Goal: Task Accomplishment & Management: Contribute content

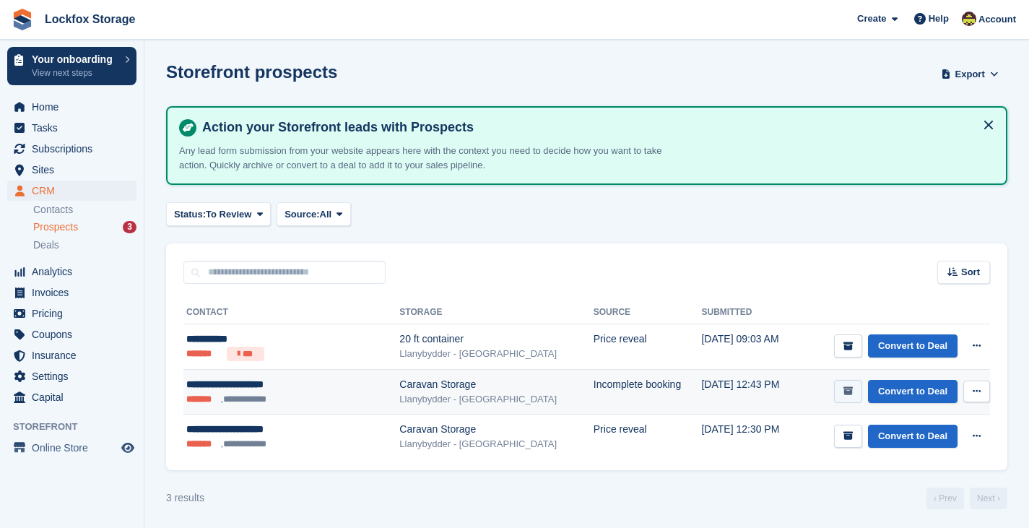
click at [849, 394] on icon "submit" at bounding box center [847, 390] width 9 height 9
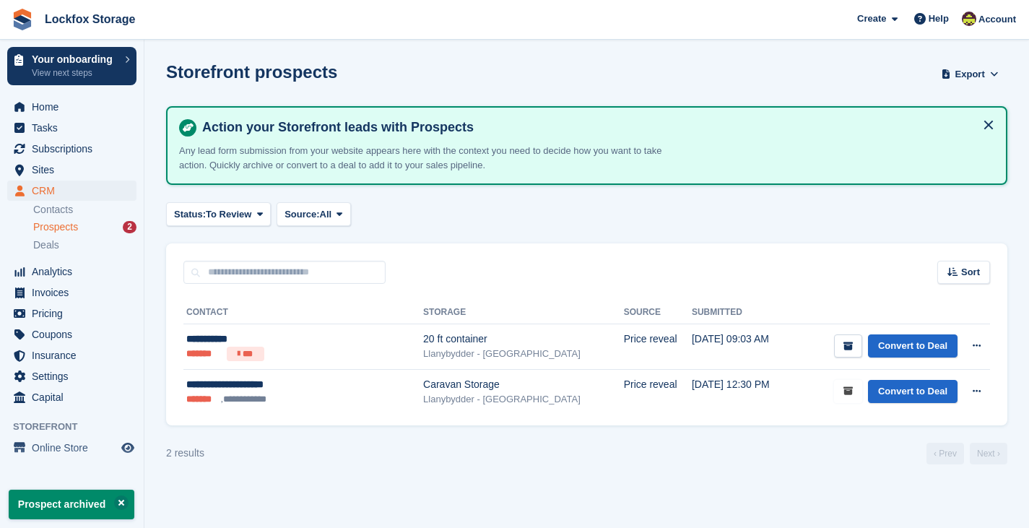
click at [849, 394] on icon "submit" at bounding box center [847, 390] width 9 height 9
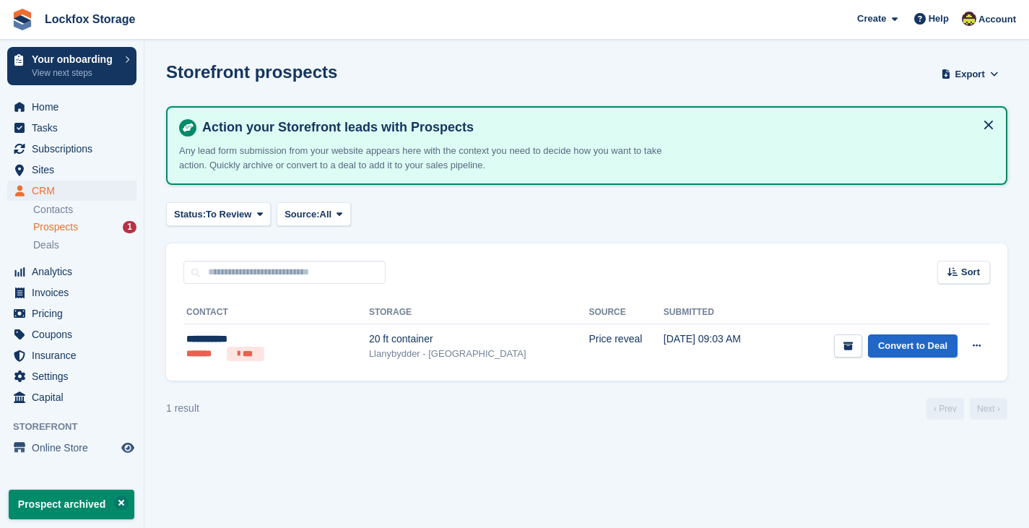
click at [65, 465] on aside "Your onboarding View next steps Home Tasks Subscriptions Subscriptions Subscrip…" at bounding box center [72, 268] width 144 height 456
click at [71, 453] on span "Online Store" at bounding box center [75, 448] width 87 height 20
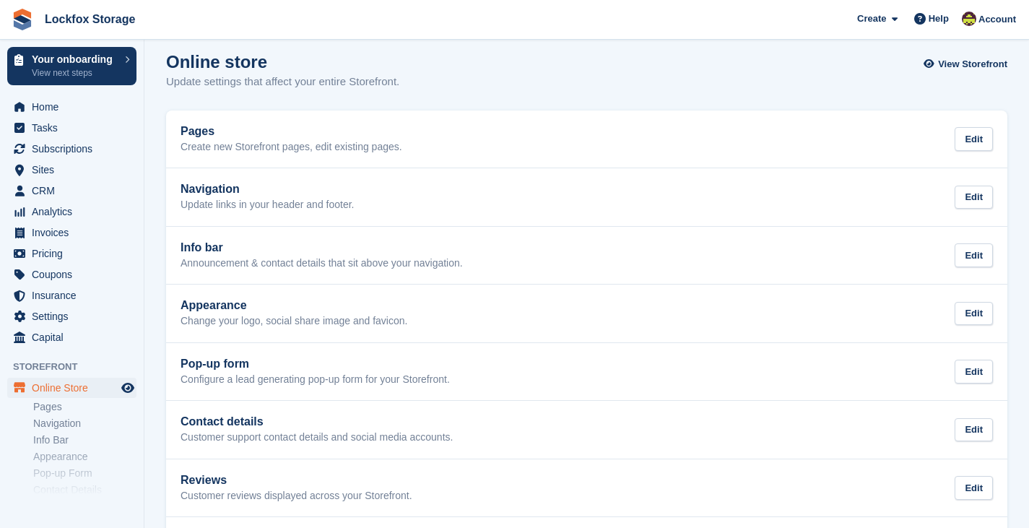
scroll to position [6, 0]
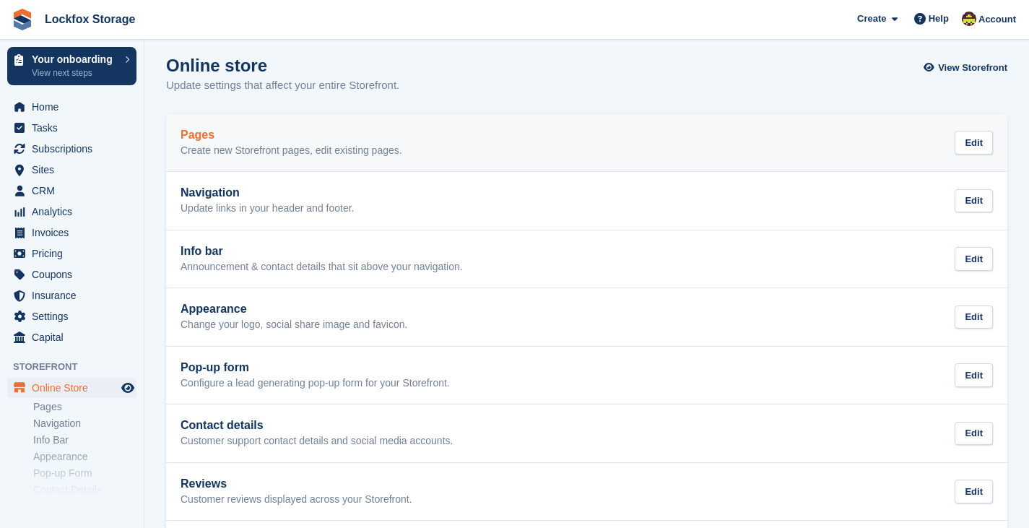
click at [323, 129] on h2 "Pages" at bounding box center [291, 135] width 222 height 13
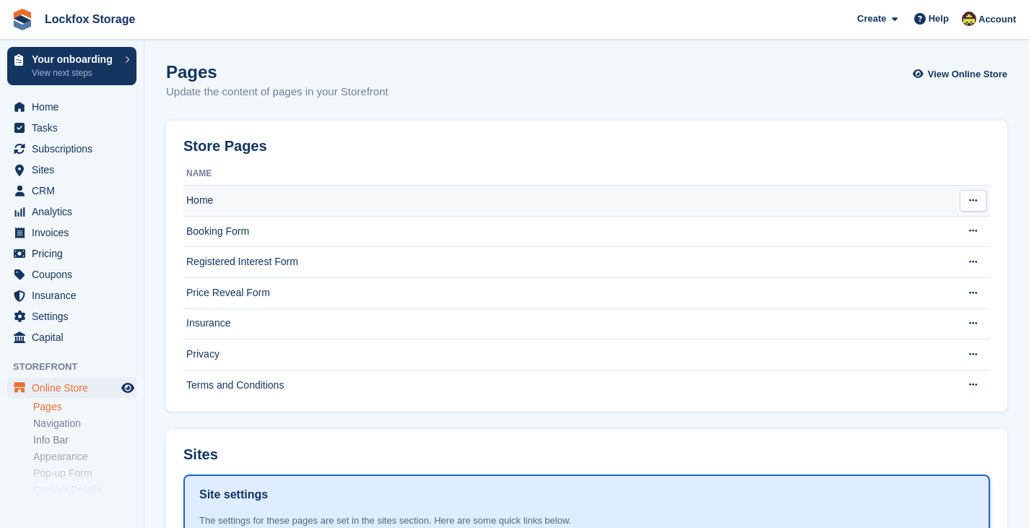
click at [983, 199] on button at bounding box center [973, 201] width 27 height 22
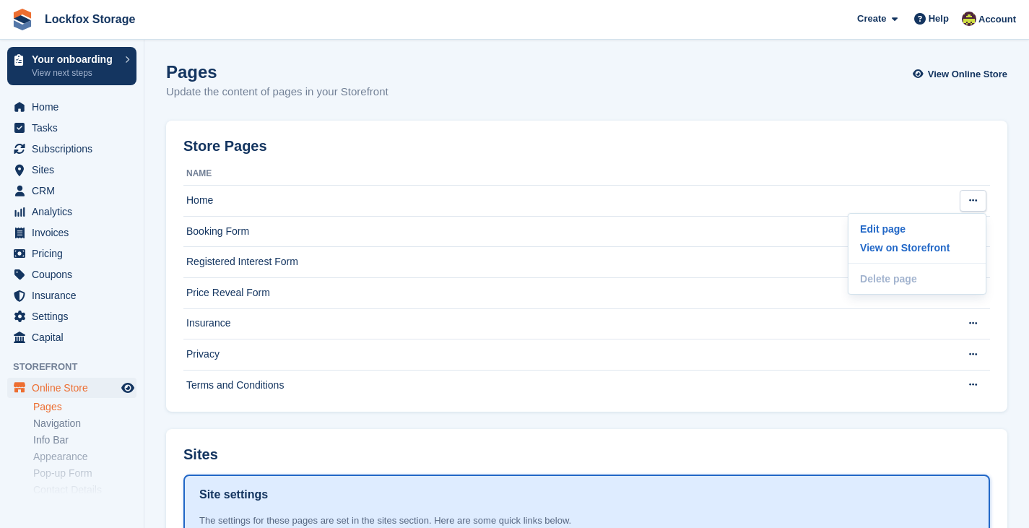
click at [924, 140] on div "Store Pages" at bounding box center [586, 150] width 806 height 25
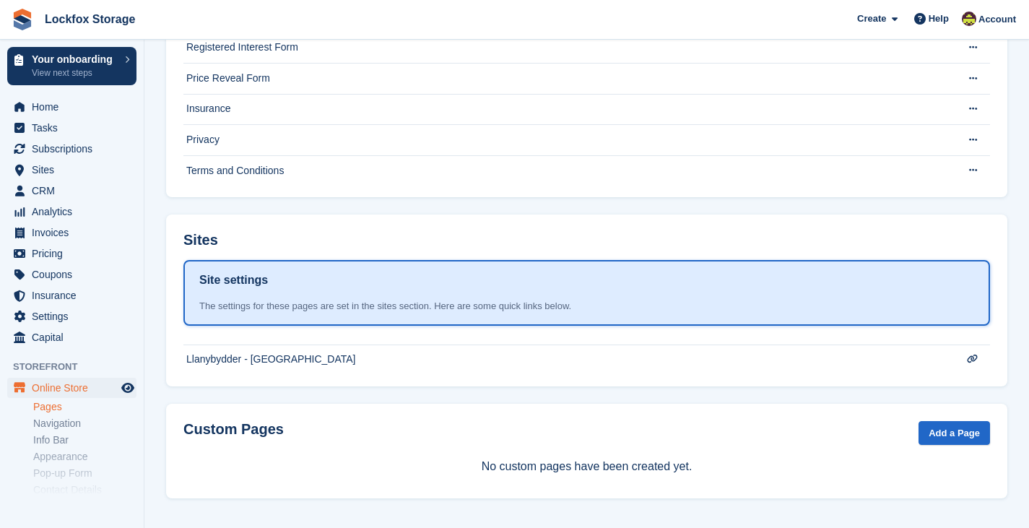
scroll to position [214, 0]
click at [960, 439] on link "Add a Page" at bounding box center [953, 434] width 71 height 24
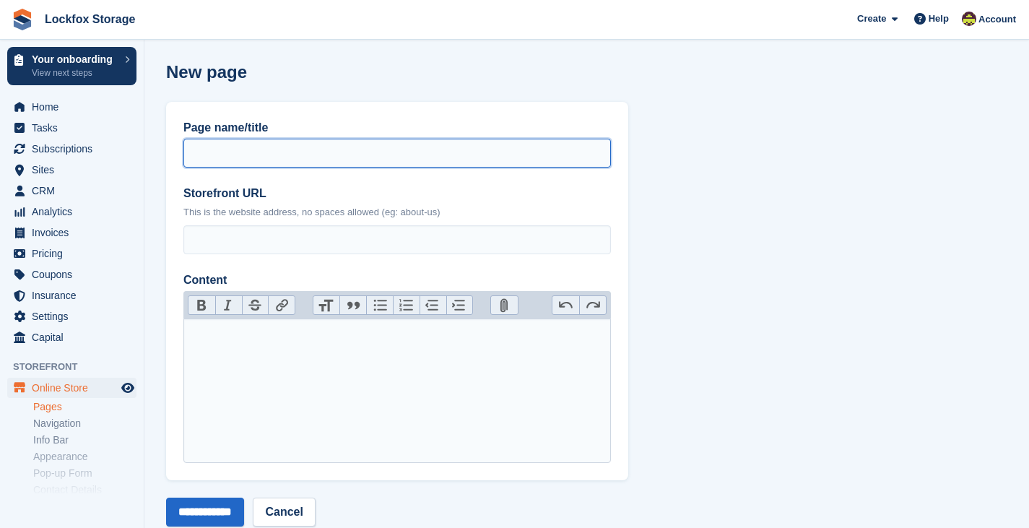
click at [320, 157] on input "Page name/title" at bounding box center [396, 153] width 427 height 29
